Goal: Information Seeking & Learning: Learn about a topic

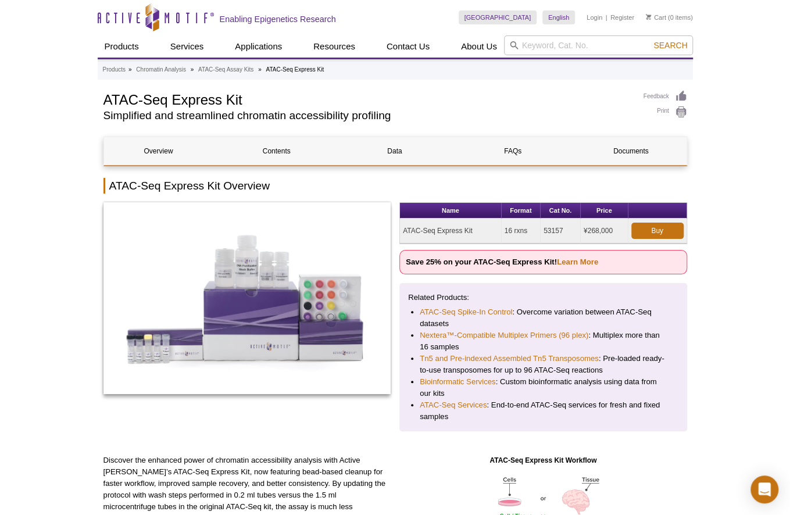
drag, startPoint x: 761, startPoint y: 148, endPoint x: 797, endPoint y: 126, distance: 42.6
drag, startPoint x: 62, startPoint y: 85, endPoint x: 96, endPoint y: 33, distance: 63.1
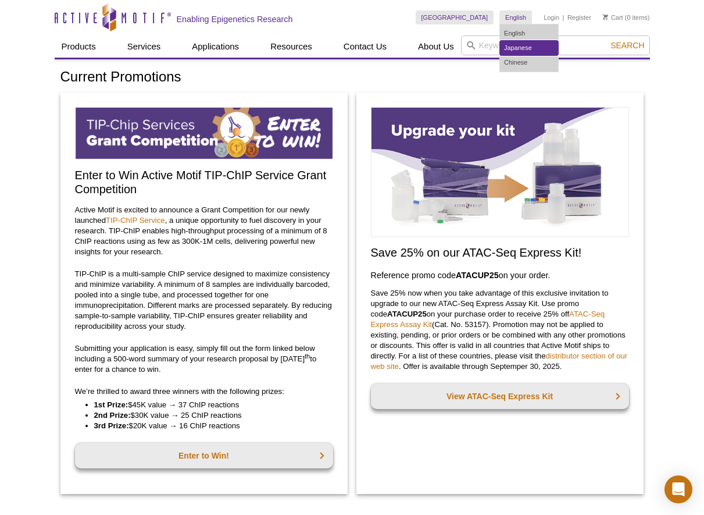
click at [518, 47] on link "Japanese" at bounding box center [529, 48] width 58 height 15
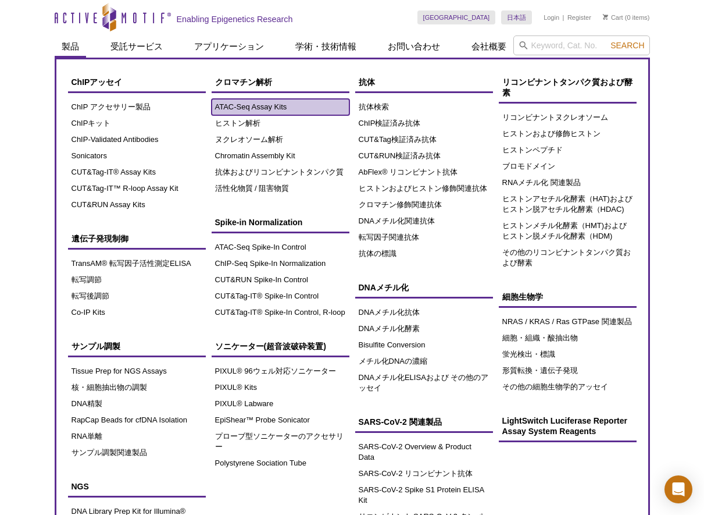
click at [247, 103] on link "ATAC-Seq Assay Kits" at bounding box center [281, 107] width 138 height 16
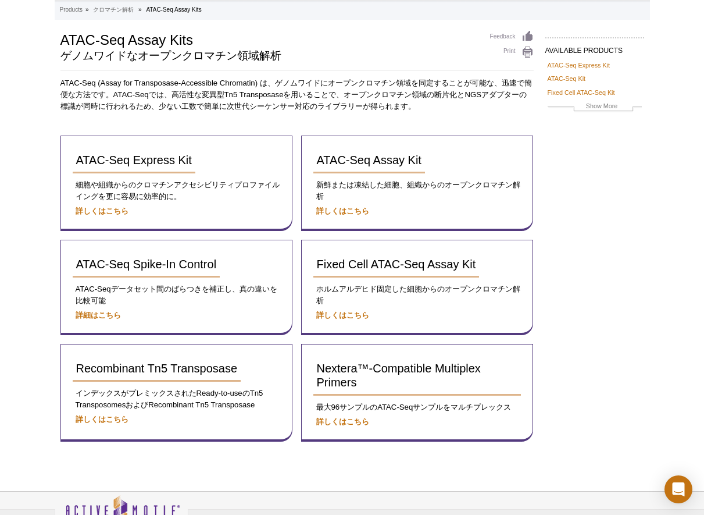
scroll to position [116, 0]
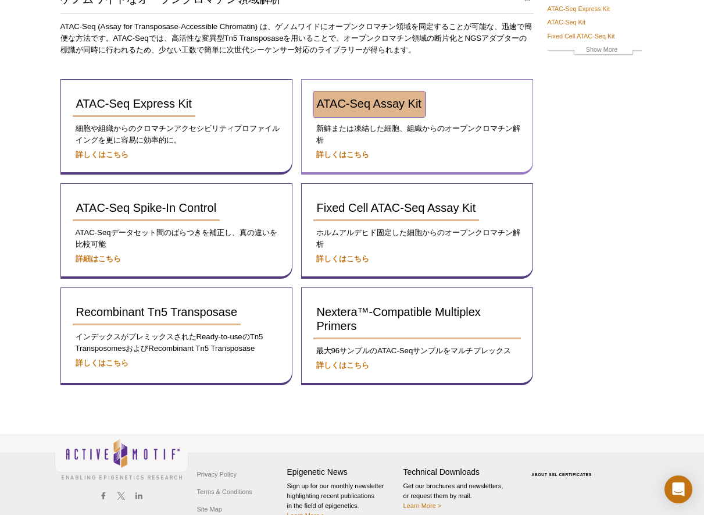
click at [368, 98] on span "ATAC-Seq Assay Kit" at bounding box center [369, 103] width 105 height 13
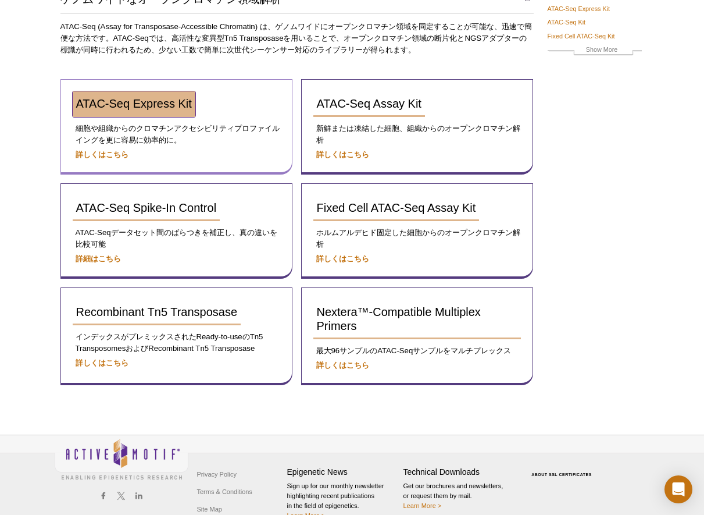
click at [132, 98] on span "ATAC-Seq Express Kit" at bounding box center [134, 103] width 116 height 13
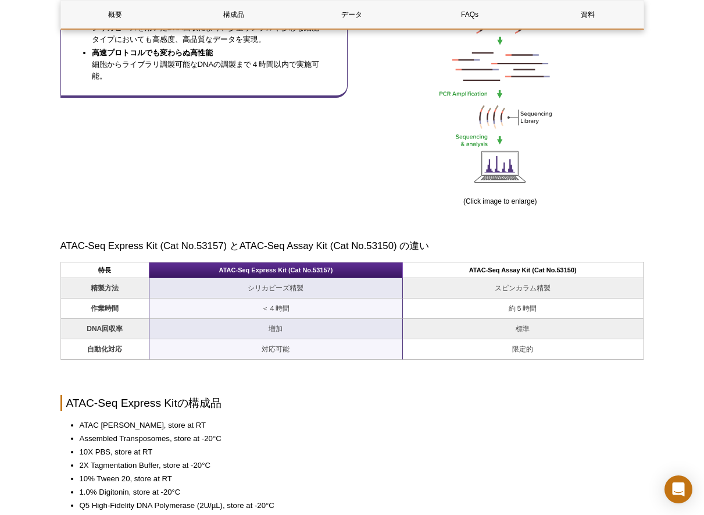
scroll to position [814, 0]
